Goal: Information Seeking & Learning: Learn about a topic

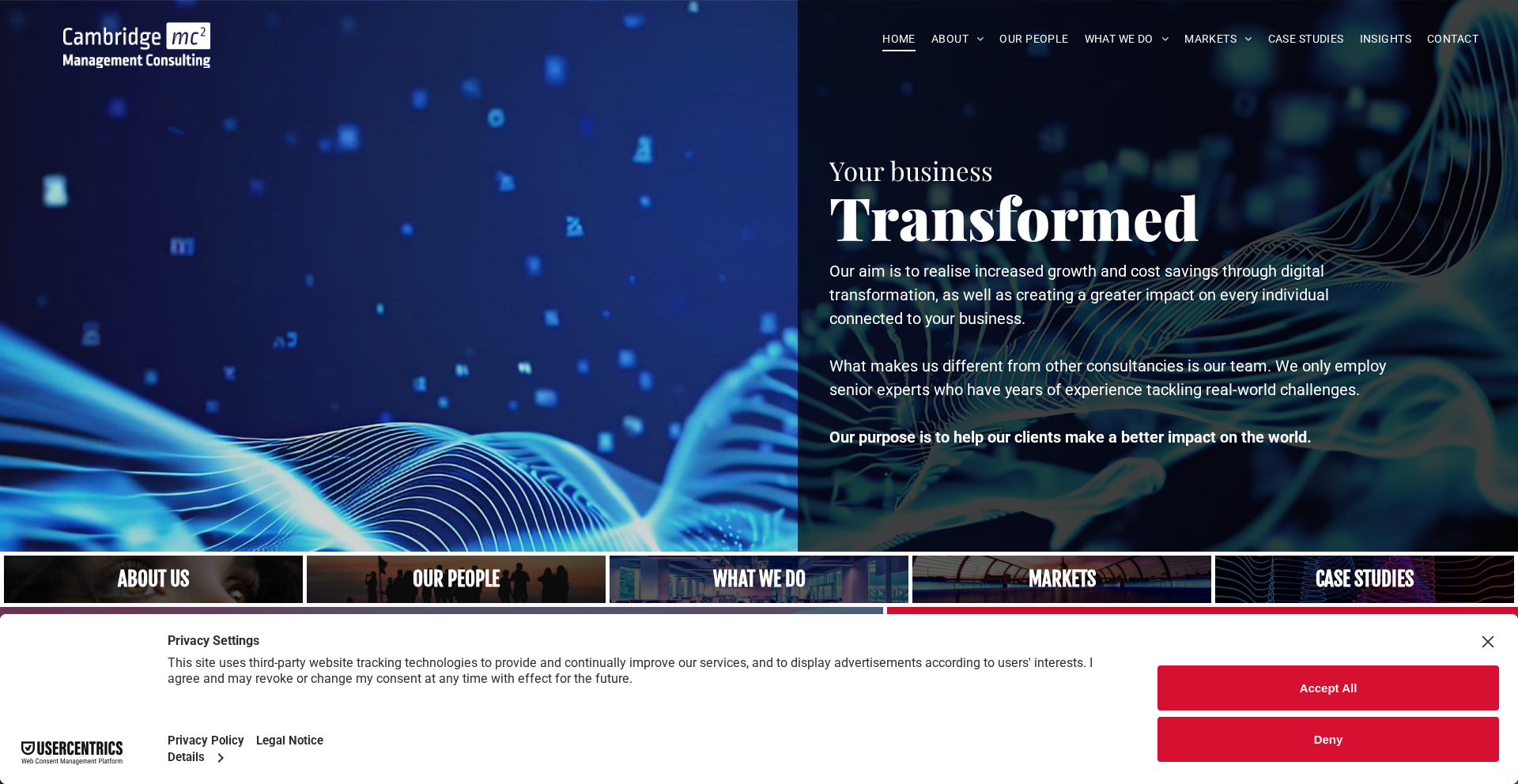
click at [1298, 687] on button "Accept All" at bounding box center [1328, 688] width 341 height 45
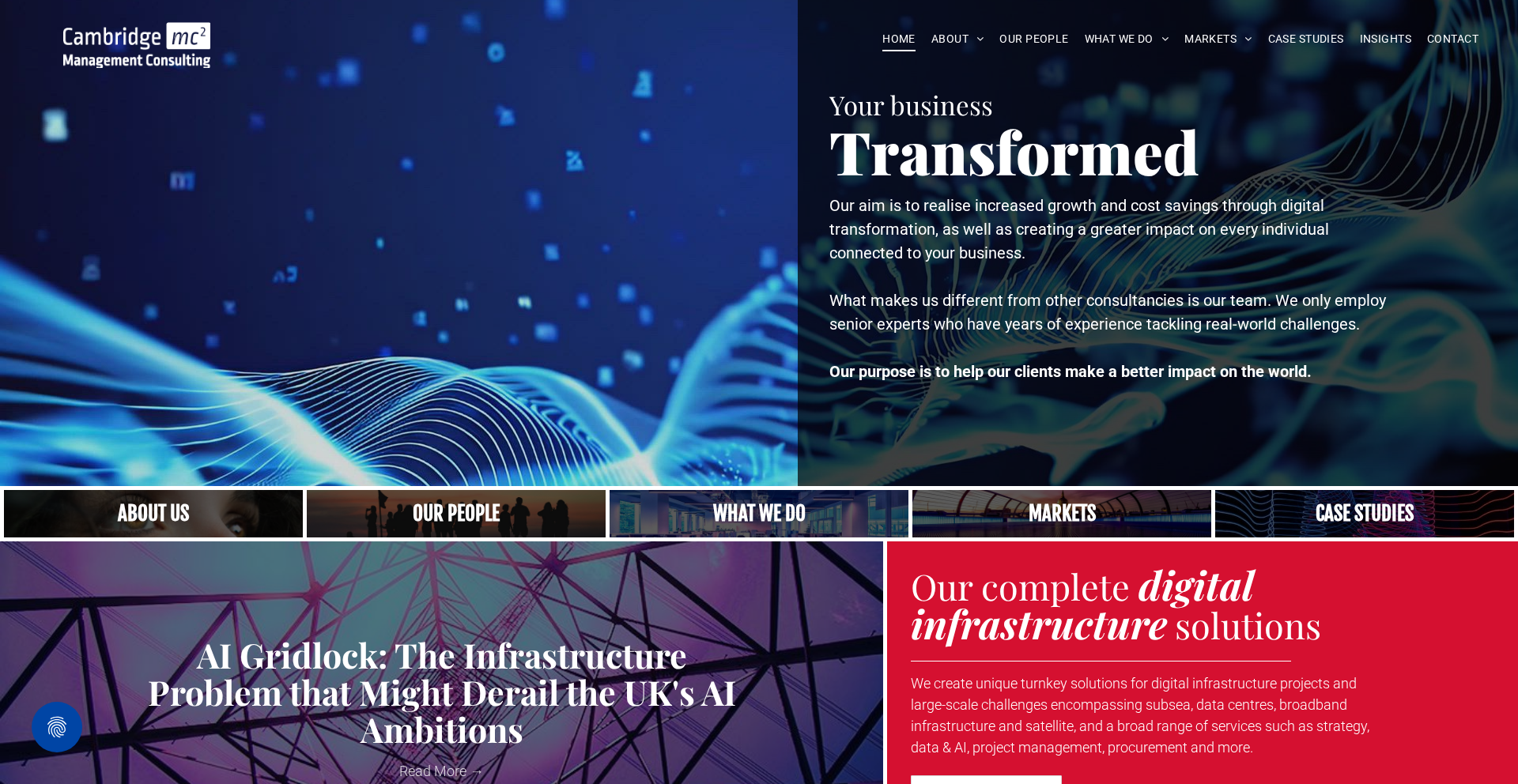
scroll to position [67, 0]
